Goal: Task Accomplishment & Management: Manage account settings

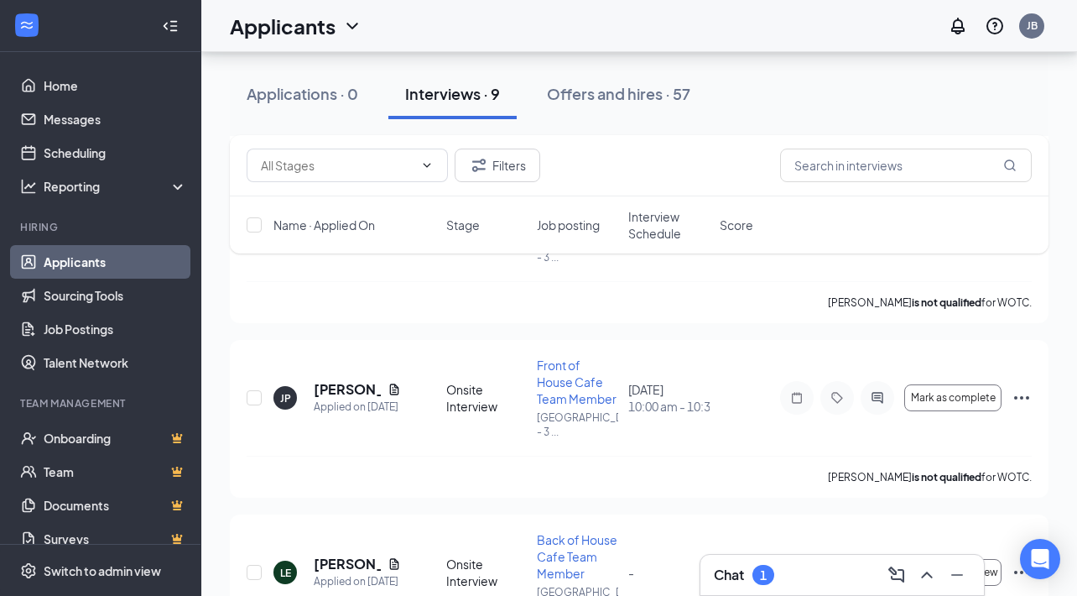
scroll to position [900, 0]
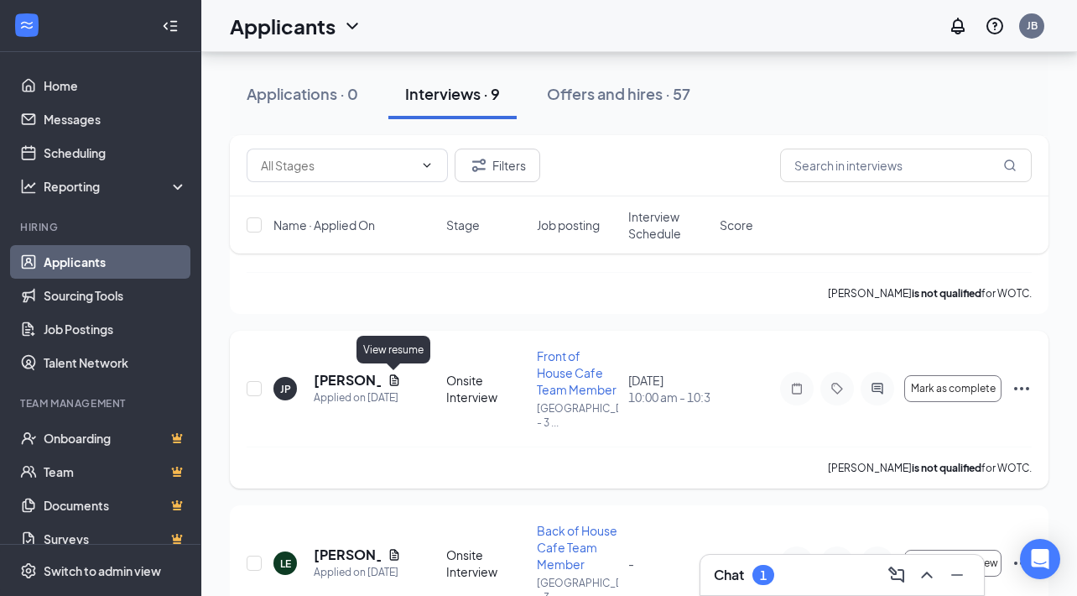
click at [394, 375] on icon "Document" at bounding box center [393, 379] width 9 height 11
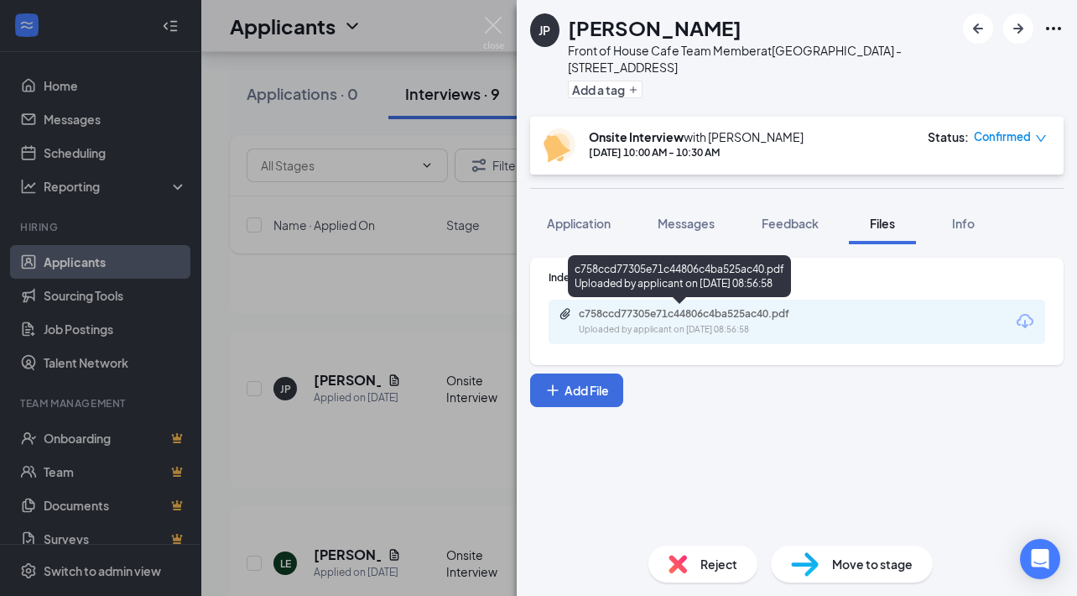
click at [732, 310] on div "c758ccd77305e71c44806c4ba525ac40.pdf" at bounding box center [696, 313] width 235 height 13
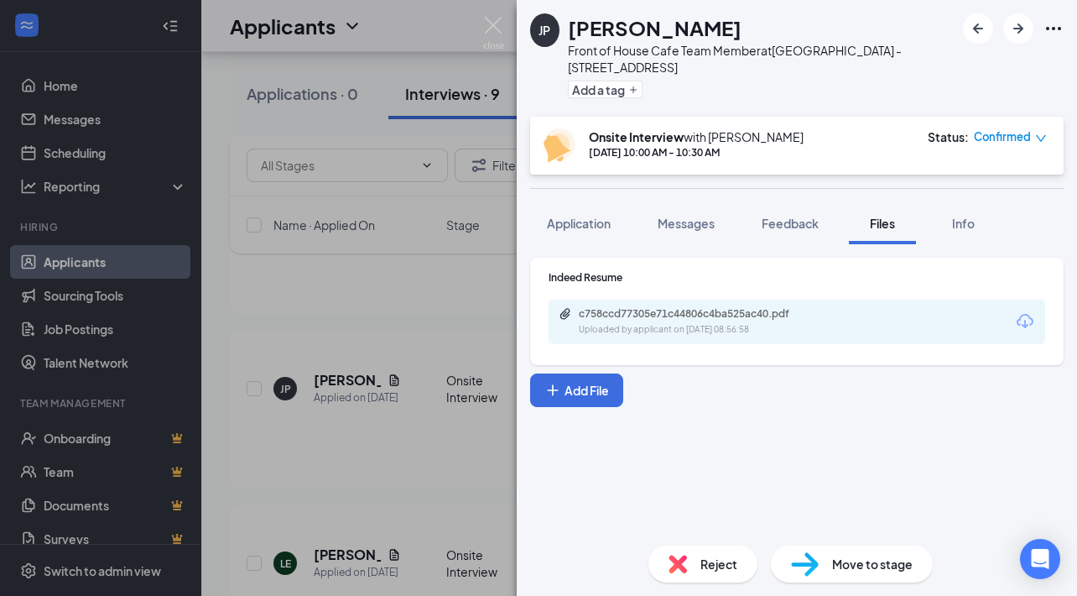
click at [483, 22] on img at bounding box center [493, 33] width 21 height 33
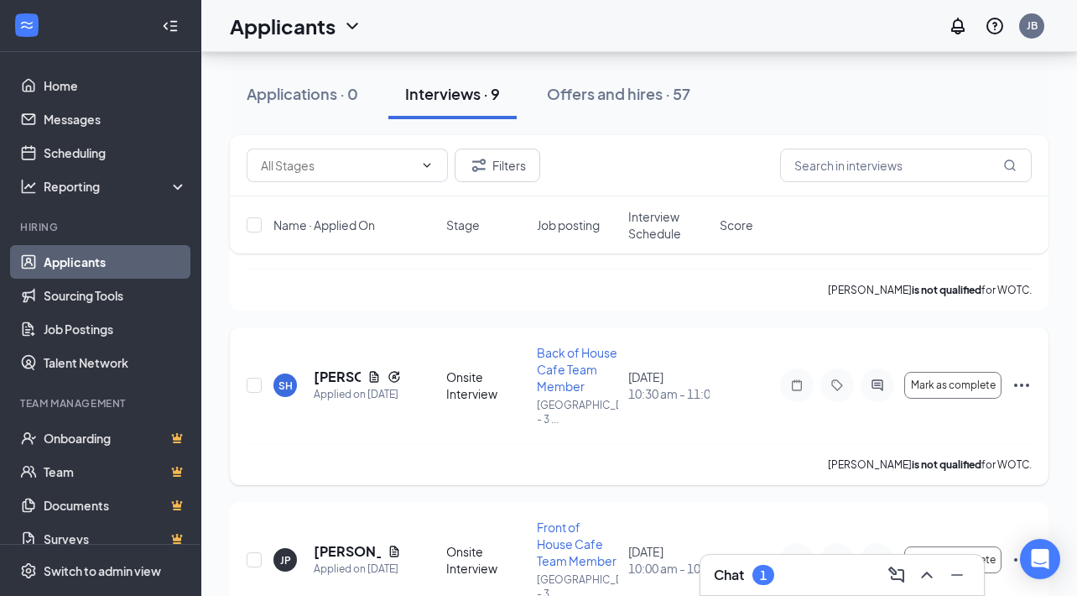
scroll to position [716, 0]
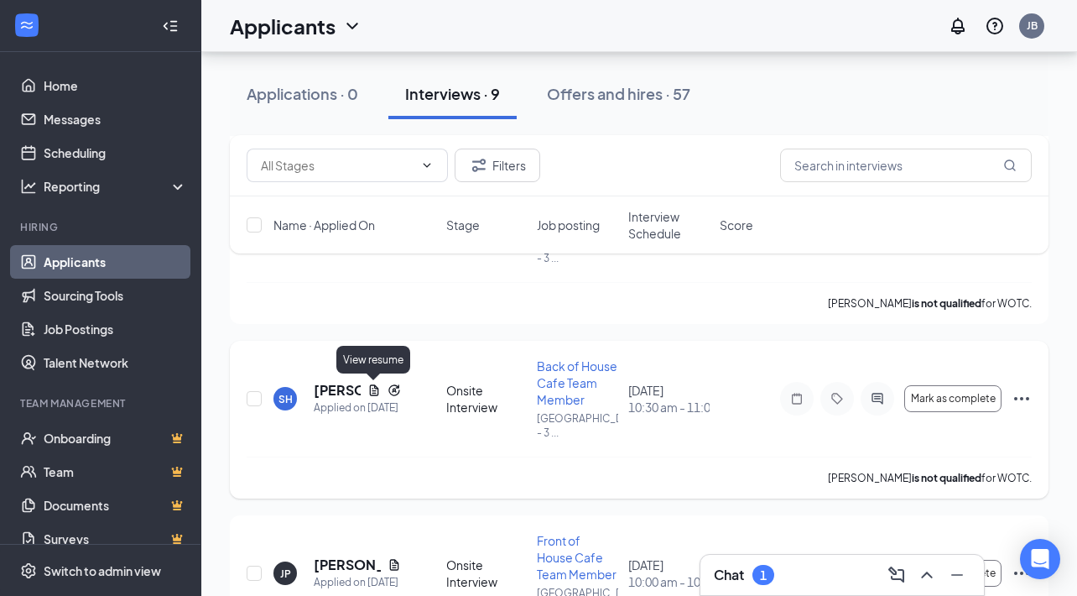
click at [374, 393] on icon "Document" at bounding box center [373, 389] width 13 height 13
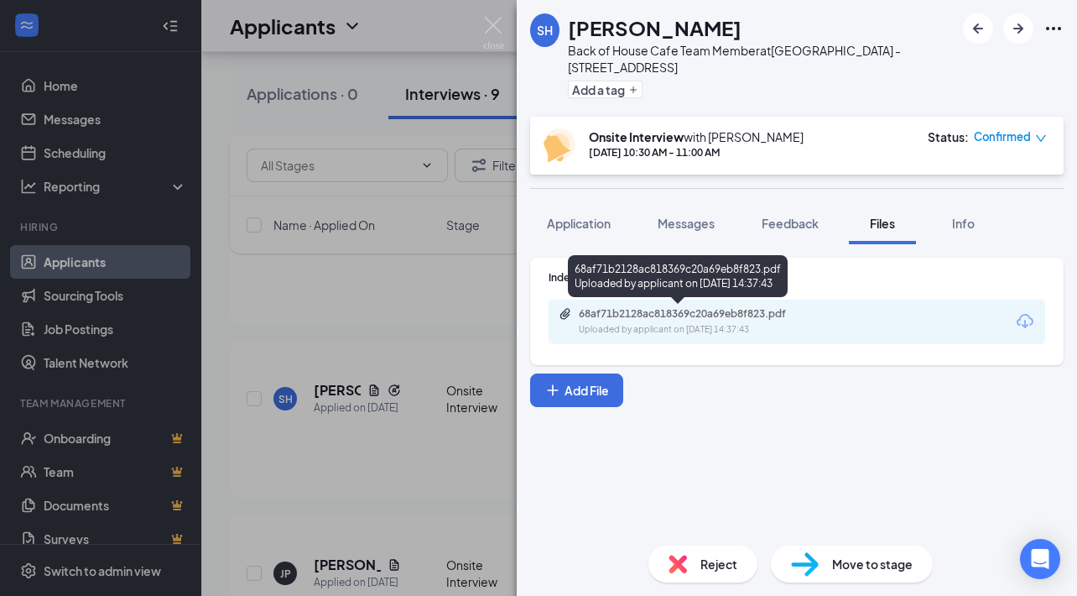
click at [767, 312] on div "68af71b2128ac818369c20a69eb8f823.pdf" at bounding box center [696, 313] width 235 height 13
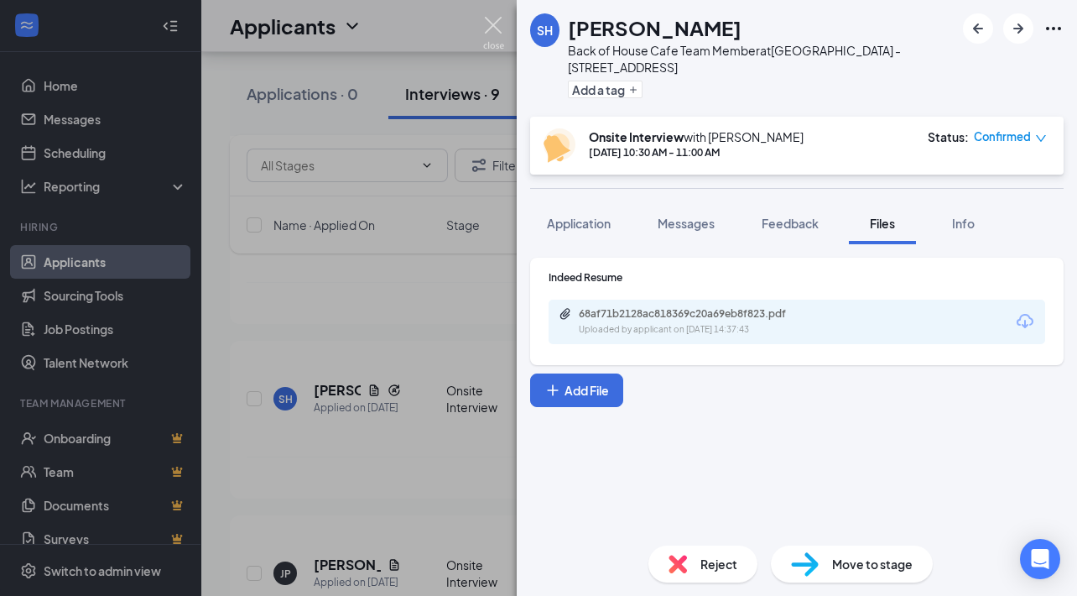
click at [490, 21] on img at bounding box center [493, 33] width 21 height 33
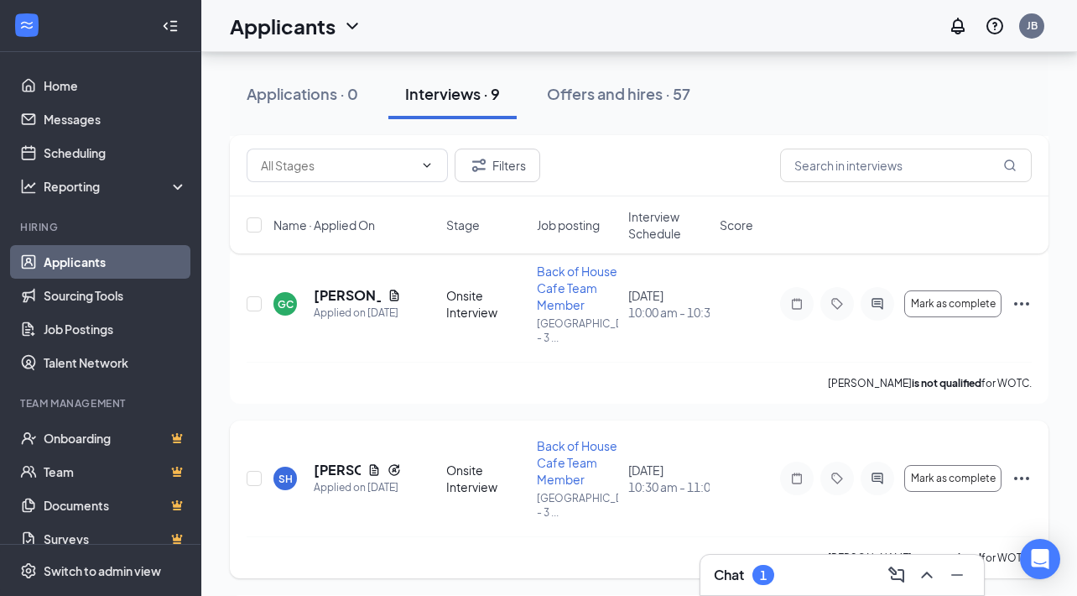
scroll to position [606, 0]
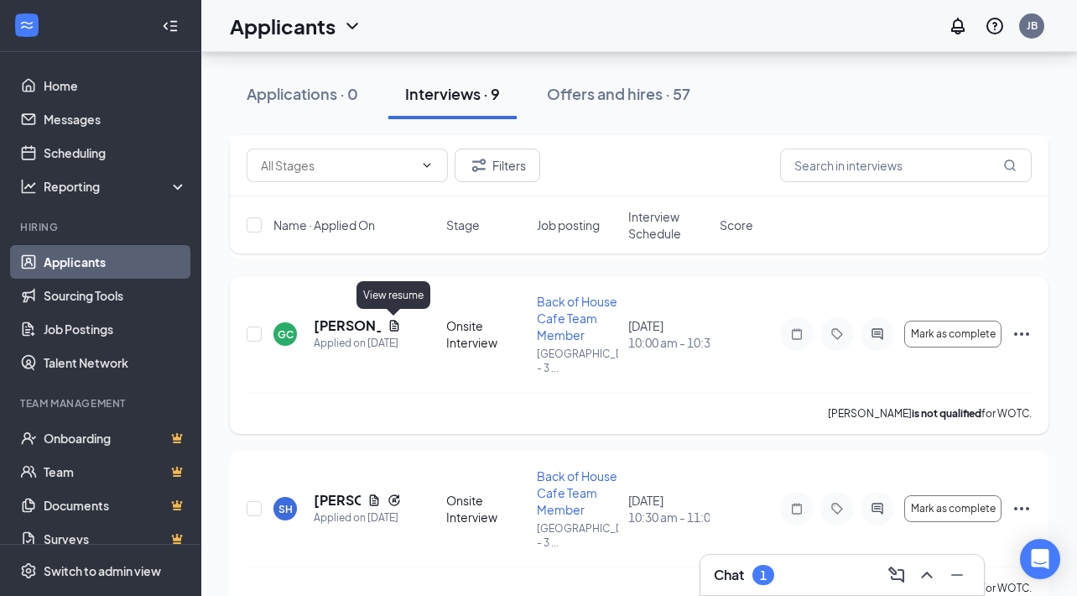
click at [390, 324] on icon "Document" at bounding box center [394, 325] width 13 height 13
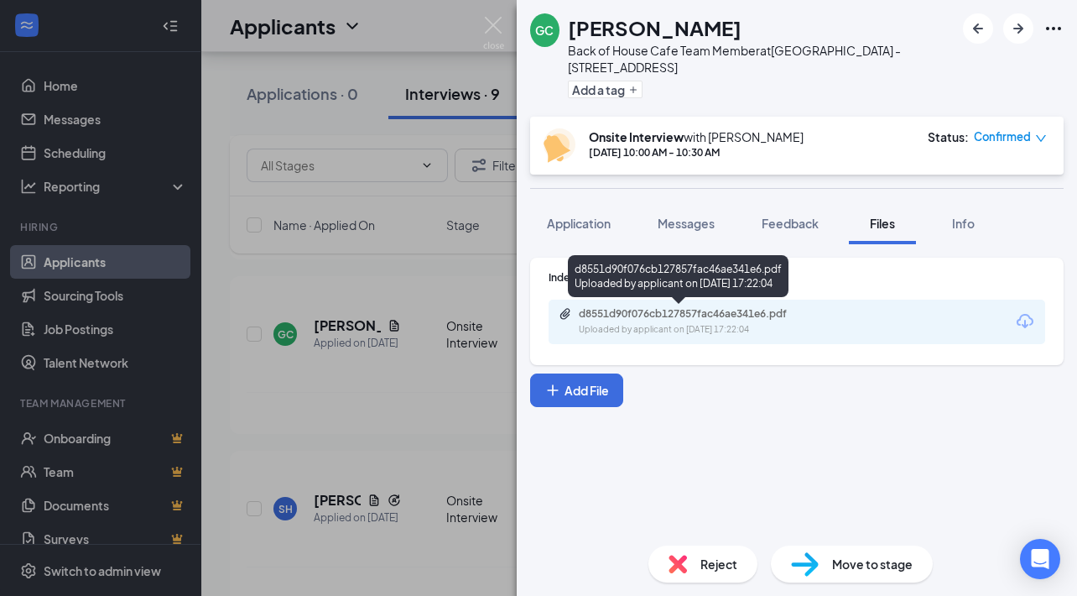
click at [706, 315] on div "d8551d90f076cb127857fac46ae341e6.pdf" at bounding box center [696, 313] width 235 height 13
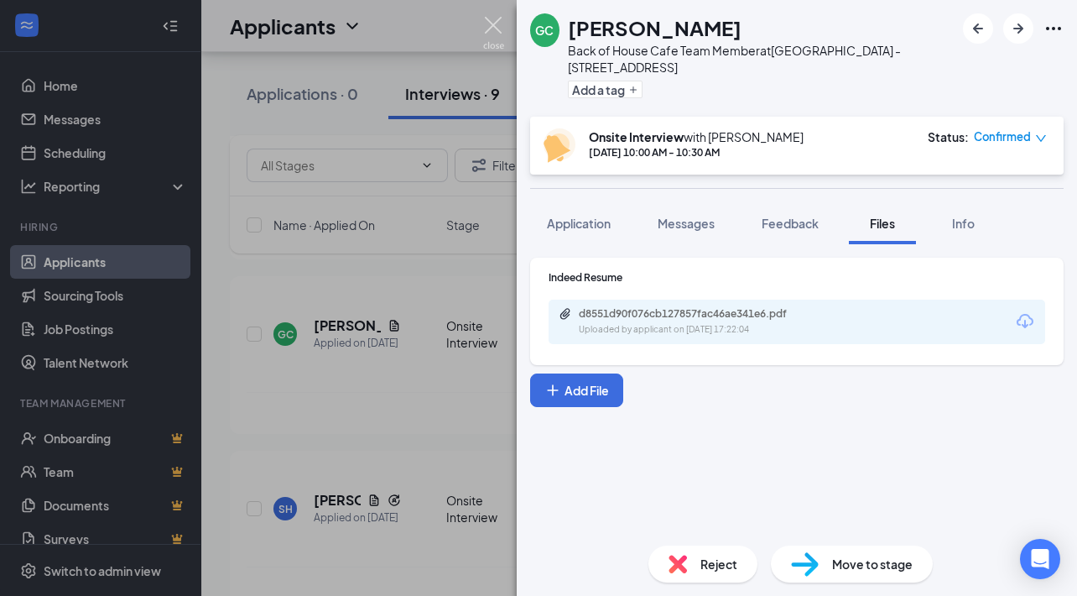
click at [494, 20] on img at bounding box center [493, 33] width 21 height 33
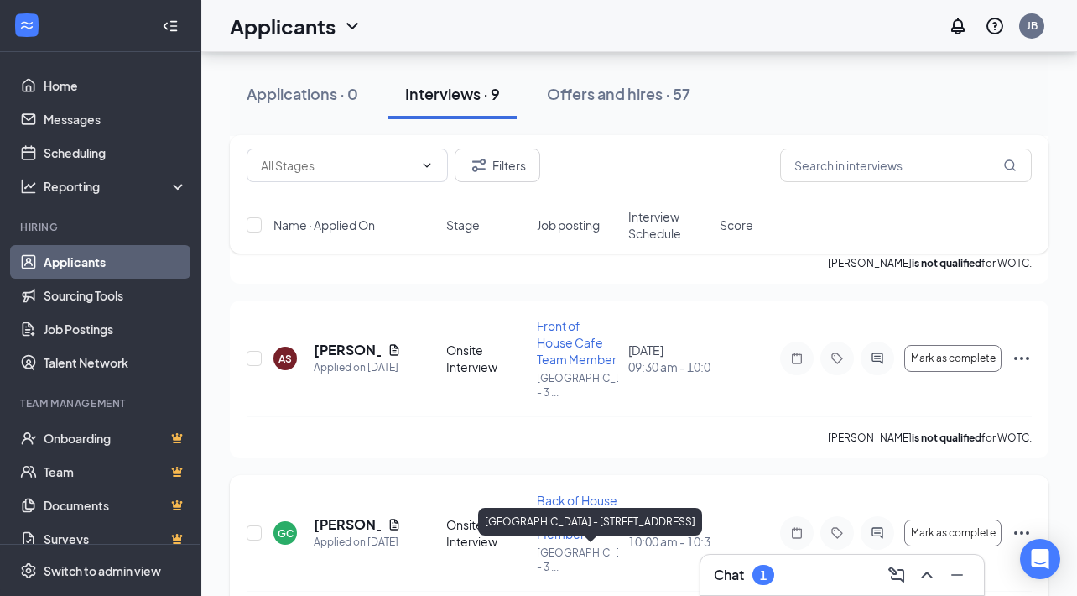
scroll to position [398, 0]
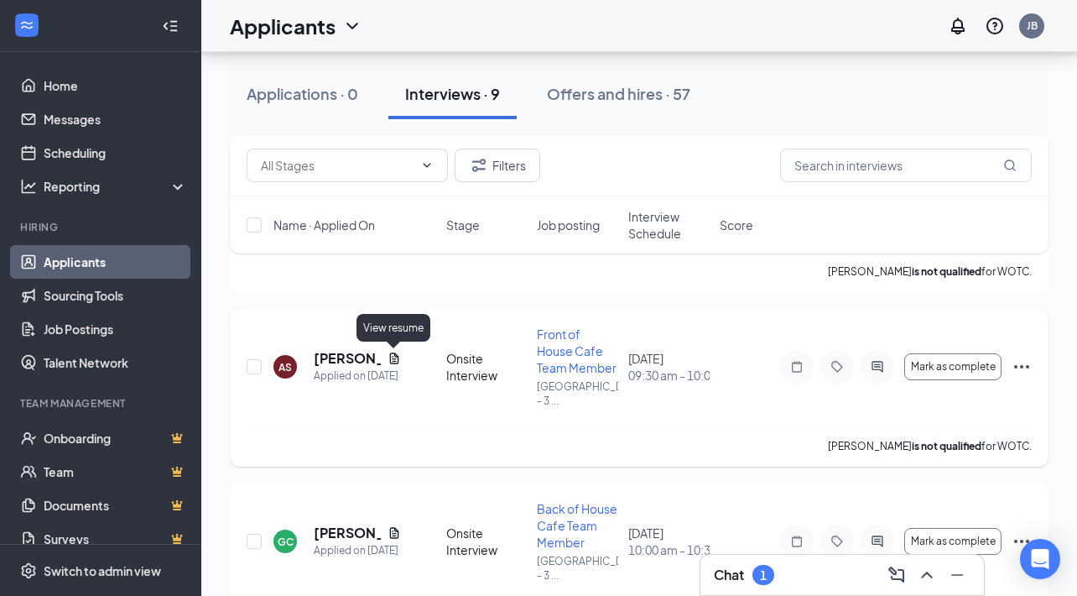
click at [389, 359] on icon "Document" at bounding box center [394, 357] width 13 height 13
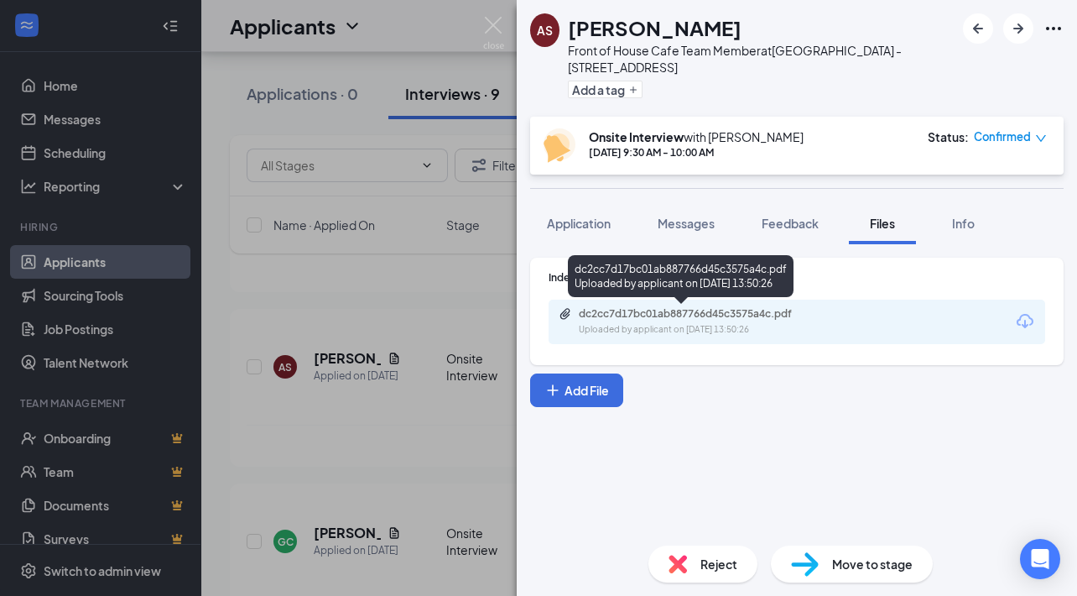
click at [763, 316] on div "dc2cc7d17bc01ab887766d45c3575a4c.pdf" at bounding box center [696, 313] width 235 height 13
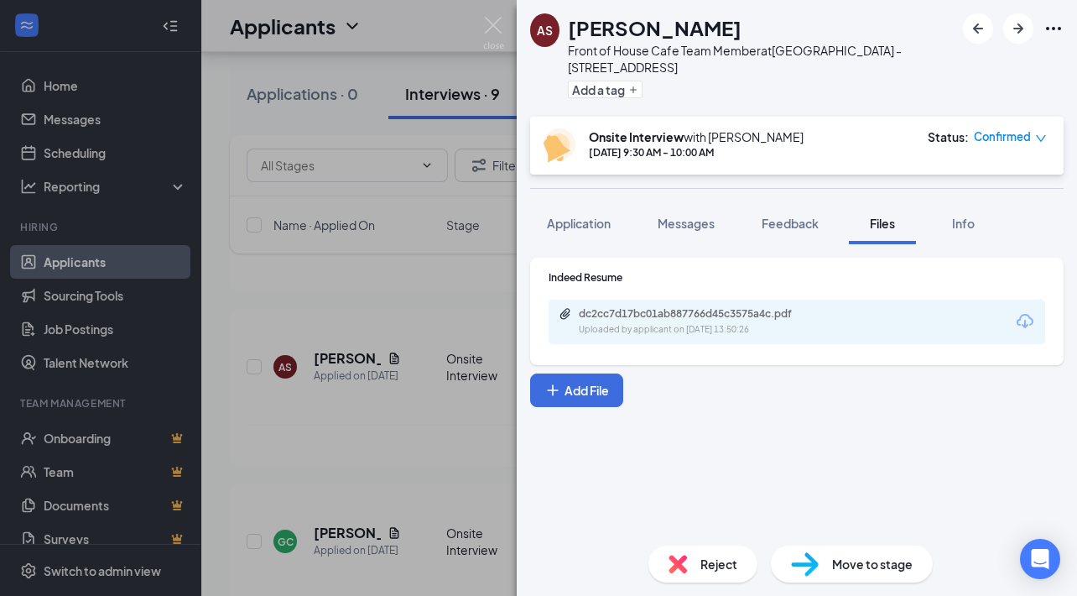
click at [408, 342] on div "AS [PERSON_NAME] Front of House Cafe Team Member at [GEOGRAPHIC_DATA] - [STREET…" at bounding box center [538, 298] width 1077 height 596
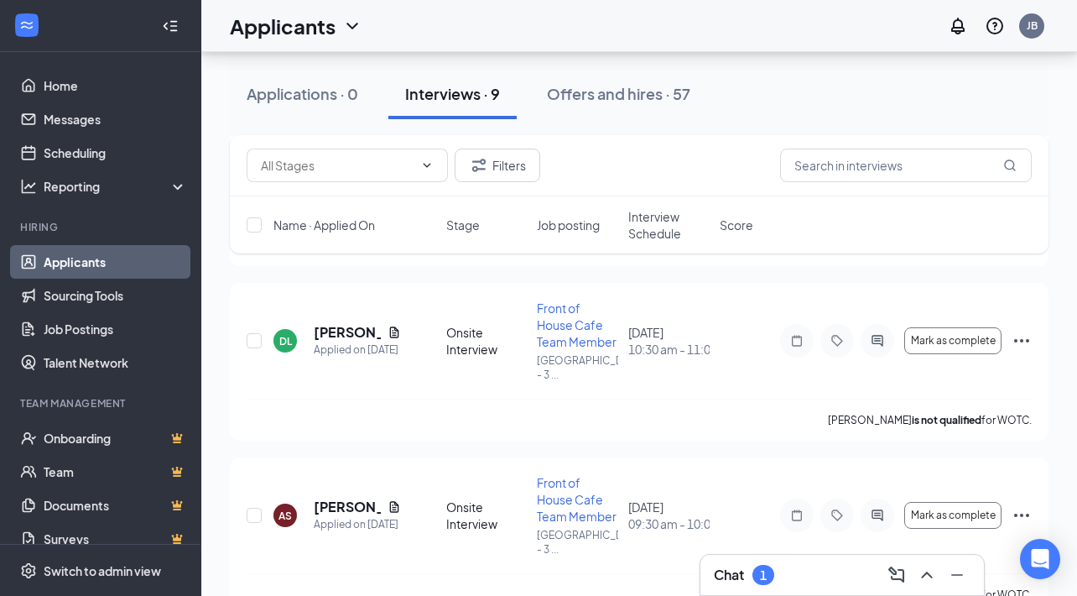
scroll to position [230, 0]
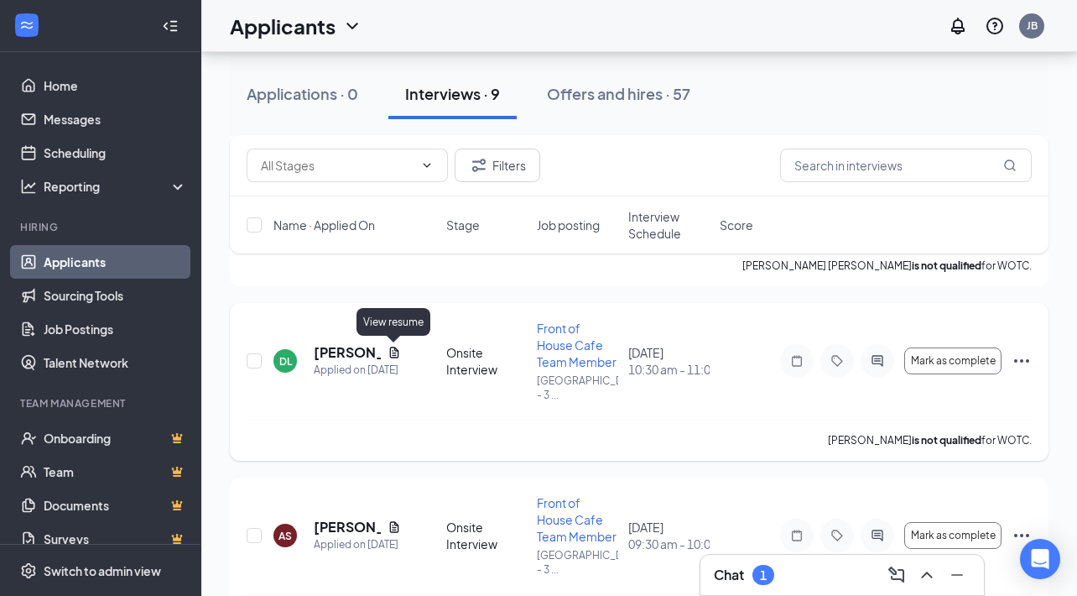
click at [391, 352] on icon "Document" at bounding box center [394, 352] width 13 height 13
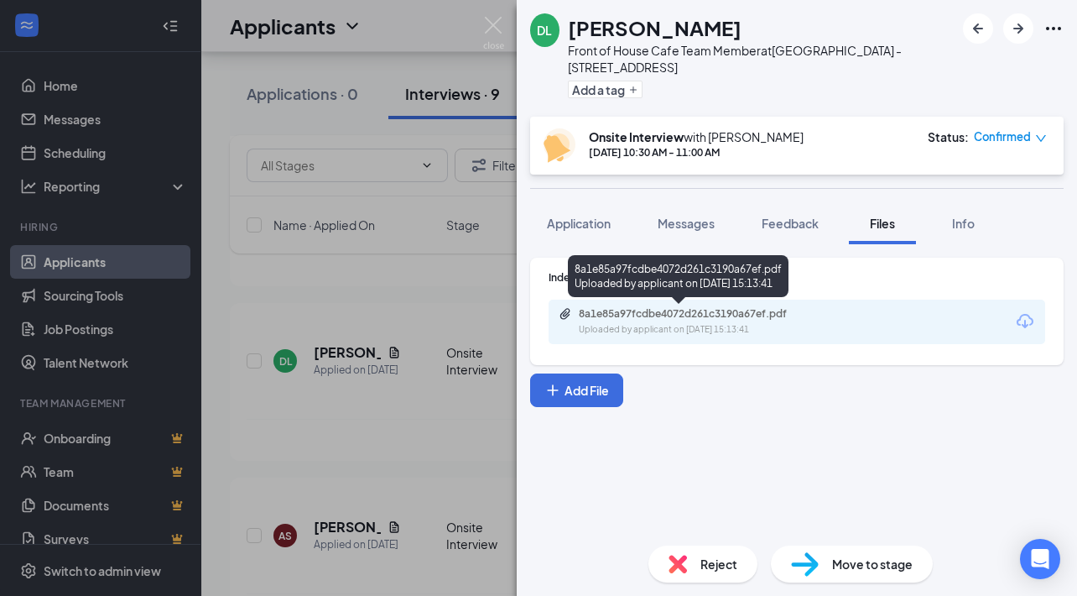
click at [700, 312] on div "8a1e85a97fcdbe4072d261c3190a67ef.pdf" at bounding box center [696, 313] width 235 height 13
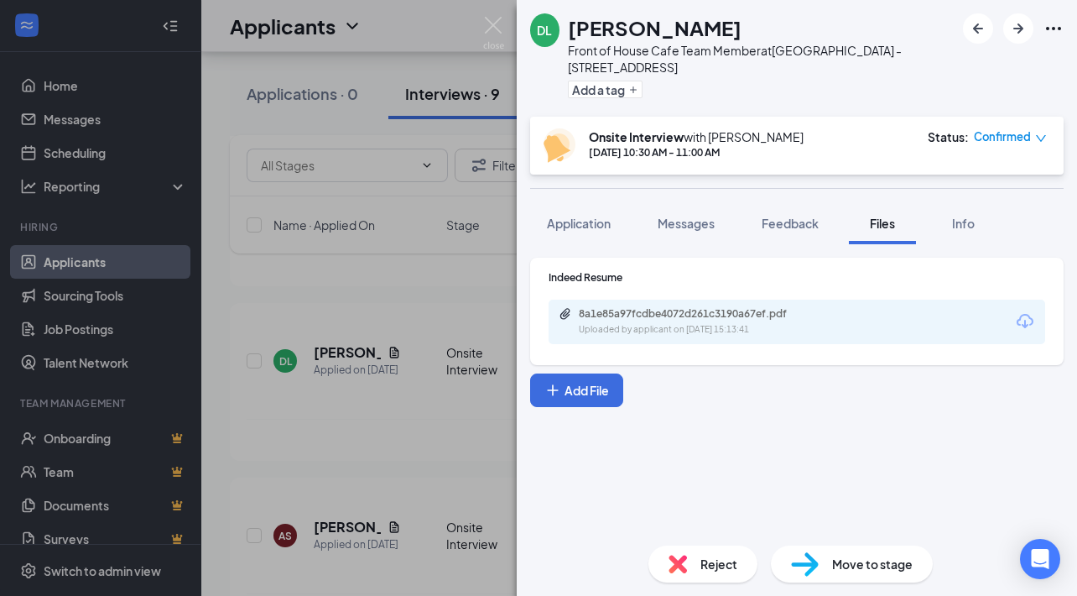
click at [427, 281] on div "DL [PERSON_NAME] Front of House Cafe Team Member at [GEOGRAPHIC_DATA] - [STREET…" at bounding box center [538, 298] width 1077 height 596
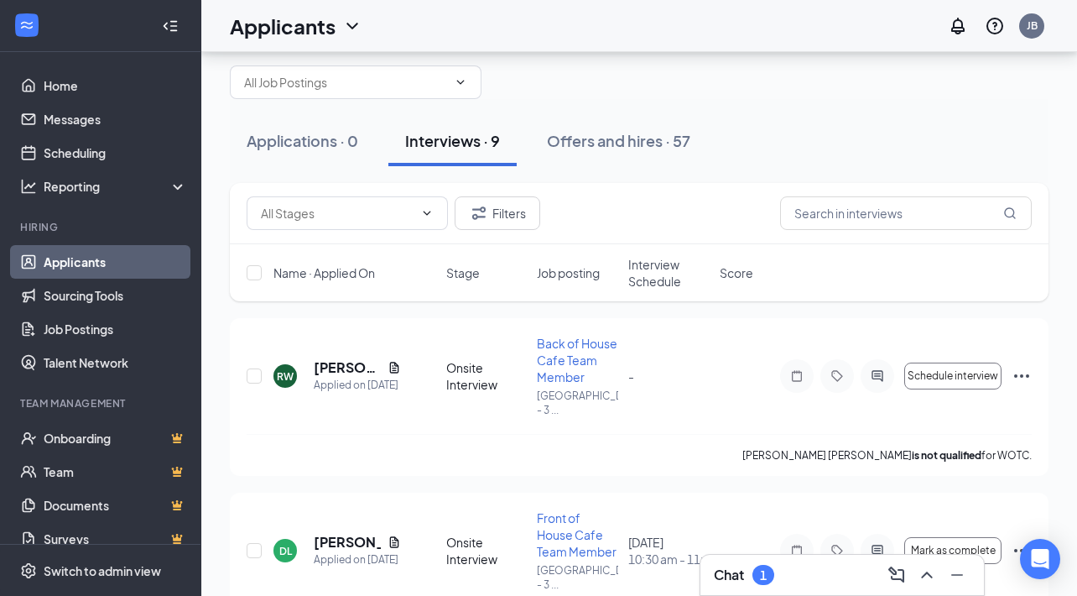
scroll to position [36, 0]
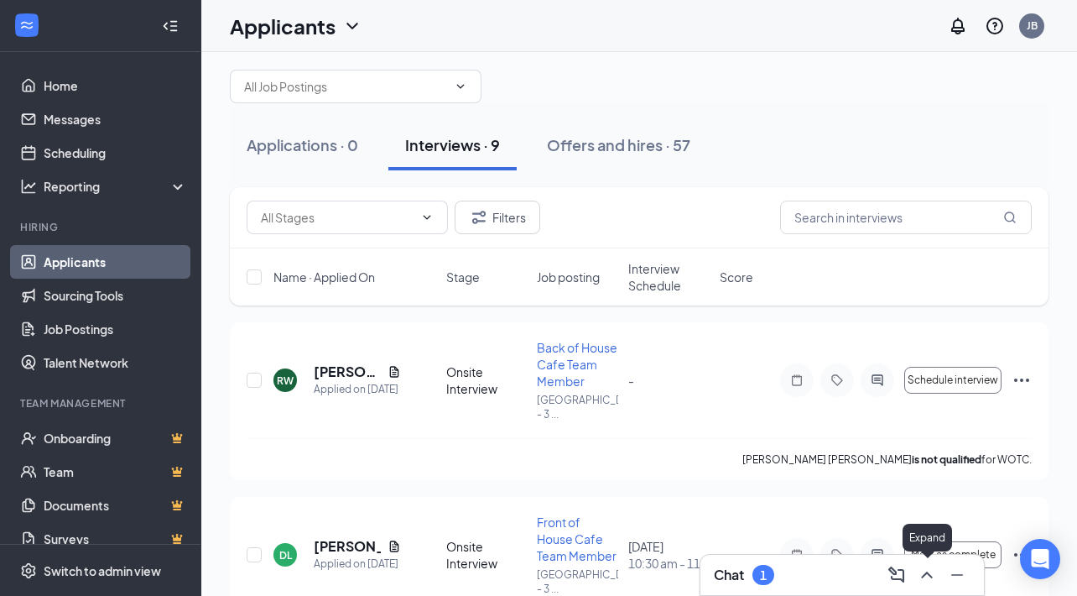
click at [935, 570] on icon "ChevronUp" at bounding box center [927, 575] width 20 height 20
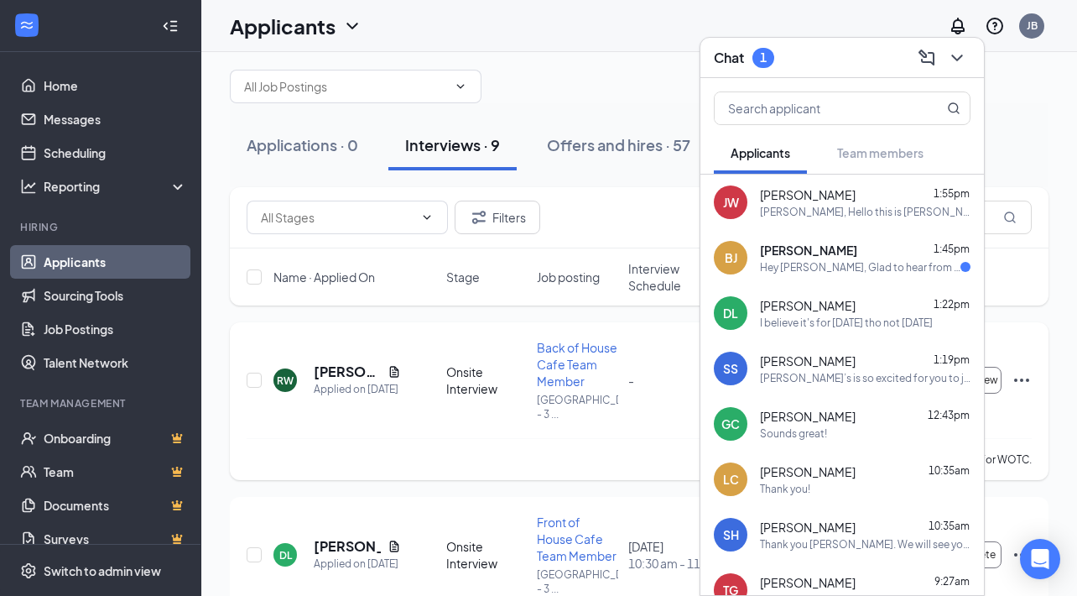
click at [604, 453] on div "[PERSON_NAME] [PERSON_NAME] is not qualified for WOTC." at bounding box center [639, 459] width 785 height 42
click at [950, 62] on icon "ChevronDown" at bounding box center [957, 58] width 20 height 20
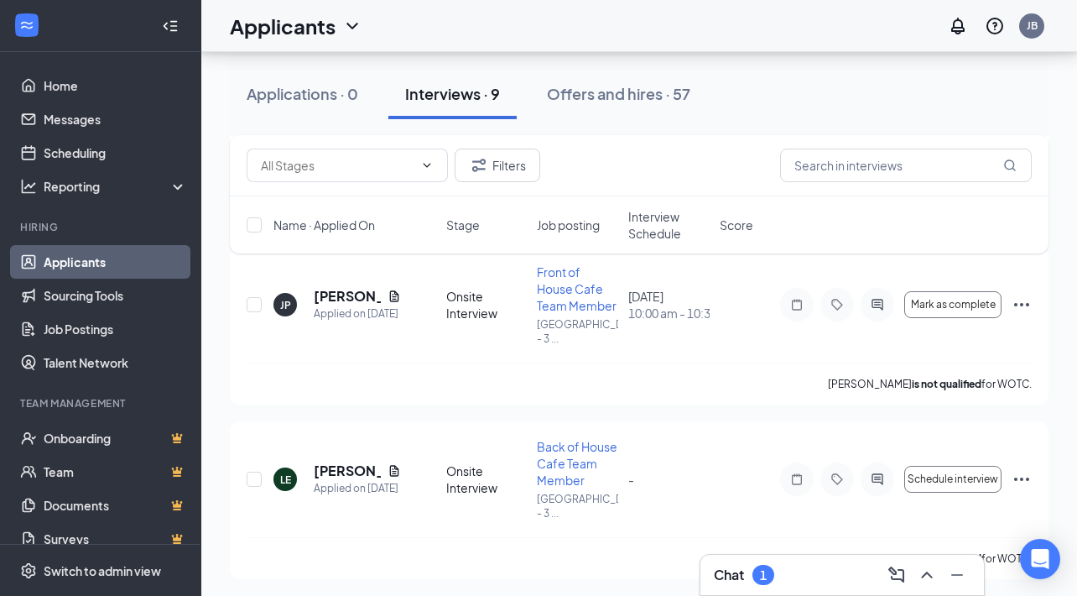
scroll to position [967, 0]
